Goal: Task Accomplishment & Management: Complete application form

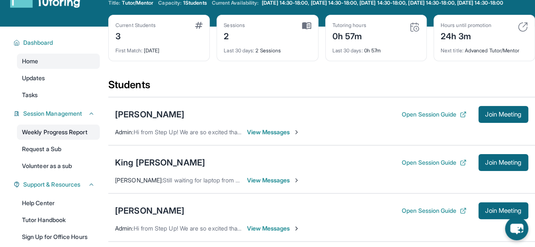
scroll to position [28, 0]
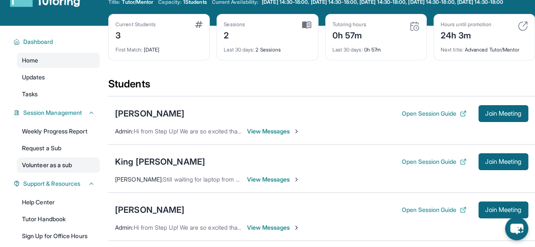
click at [43, 172] on link "Volunteer as a sub" at bounding box center [58, 165] width 83 height 15
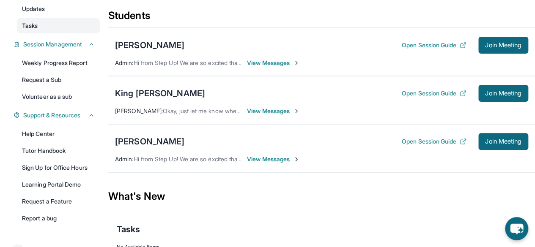
scroll to position [97, 0]
